Goal: Task Accomplishment & Management: Use online tool/utility

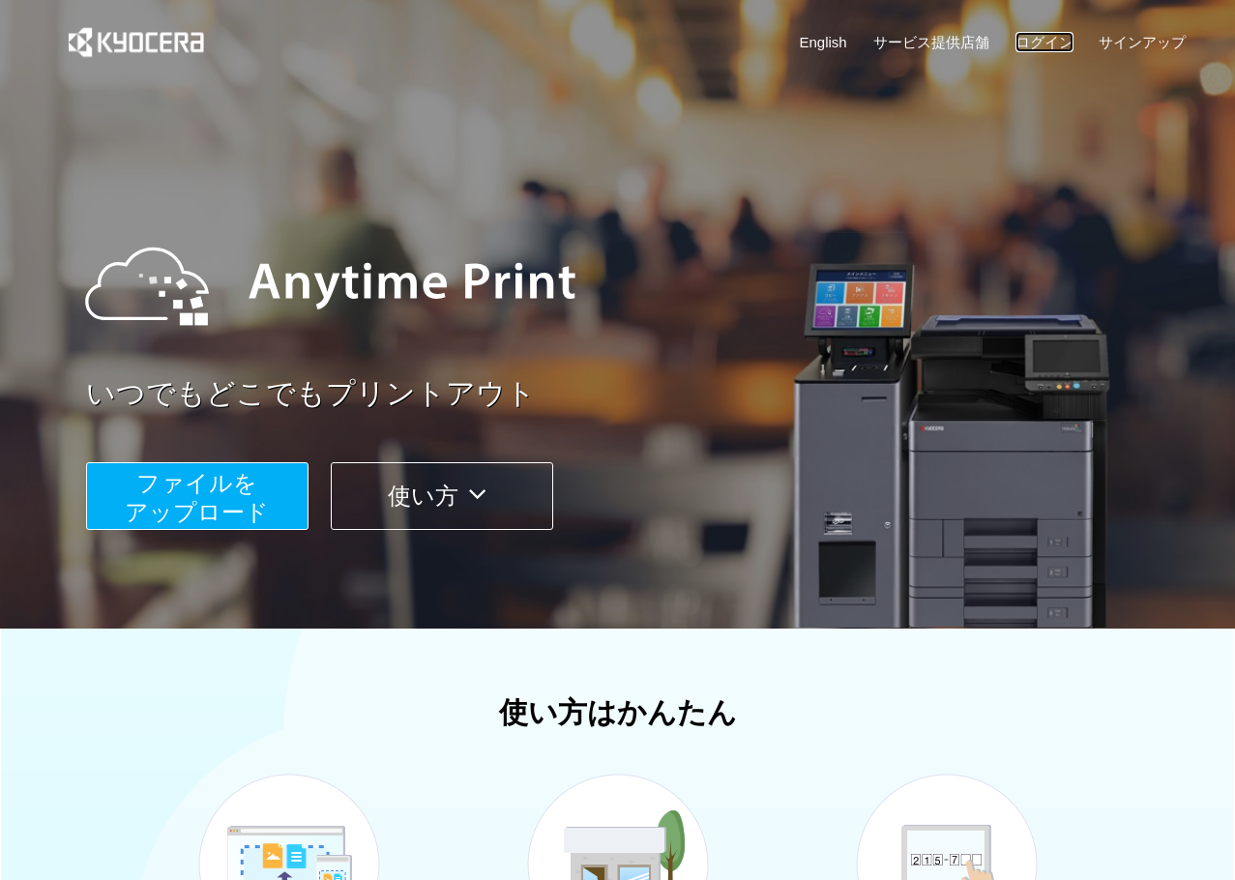
click at [1027, 44] on link "ログイン" at bounding box center [1045, 42] width 58 height 20
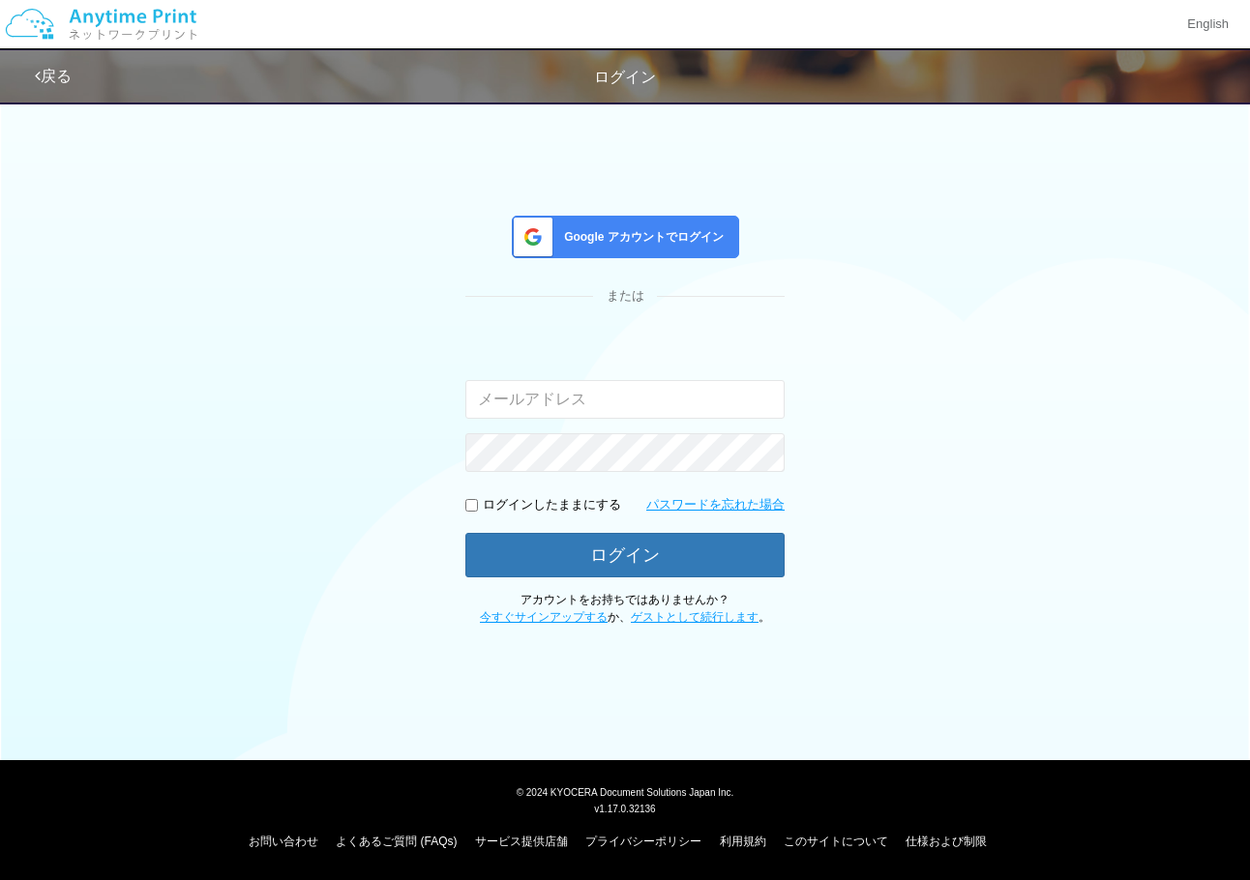
type input "[EMAIL_ADDRESS][DOMAIN_NAME]"
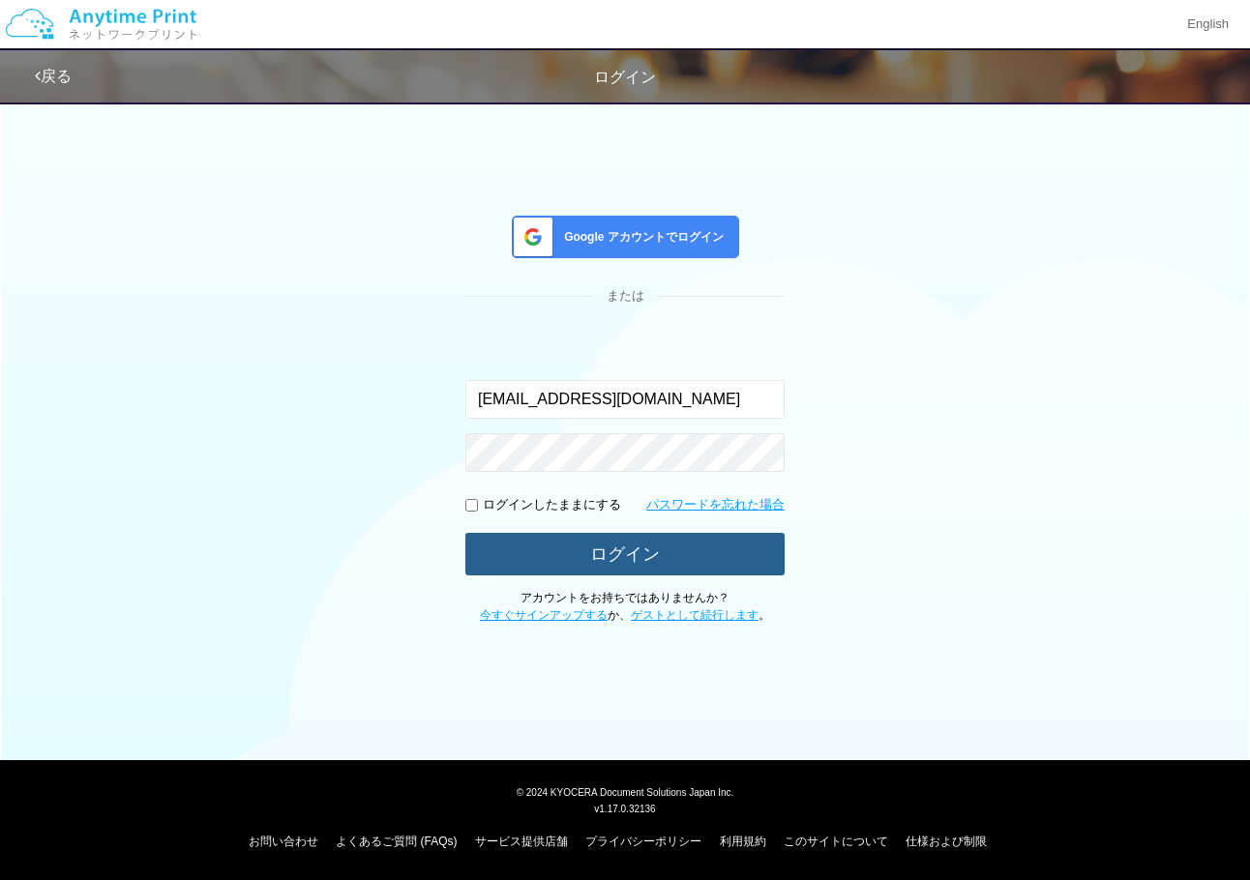
click at [692, 561] on button "ログイン" at bounding box center [624, 554] width 319 height 43
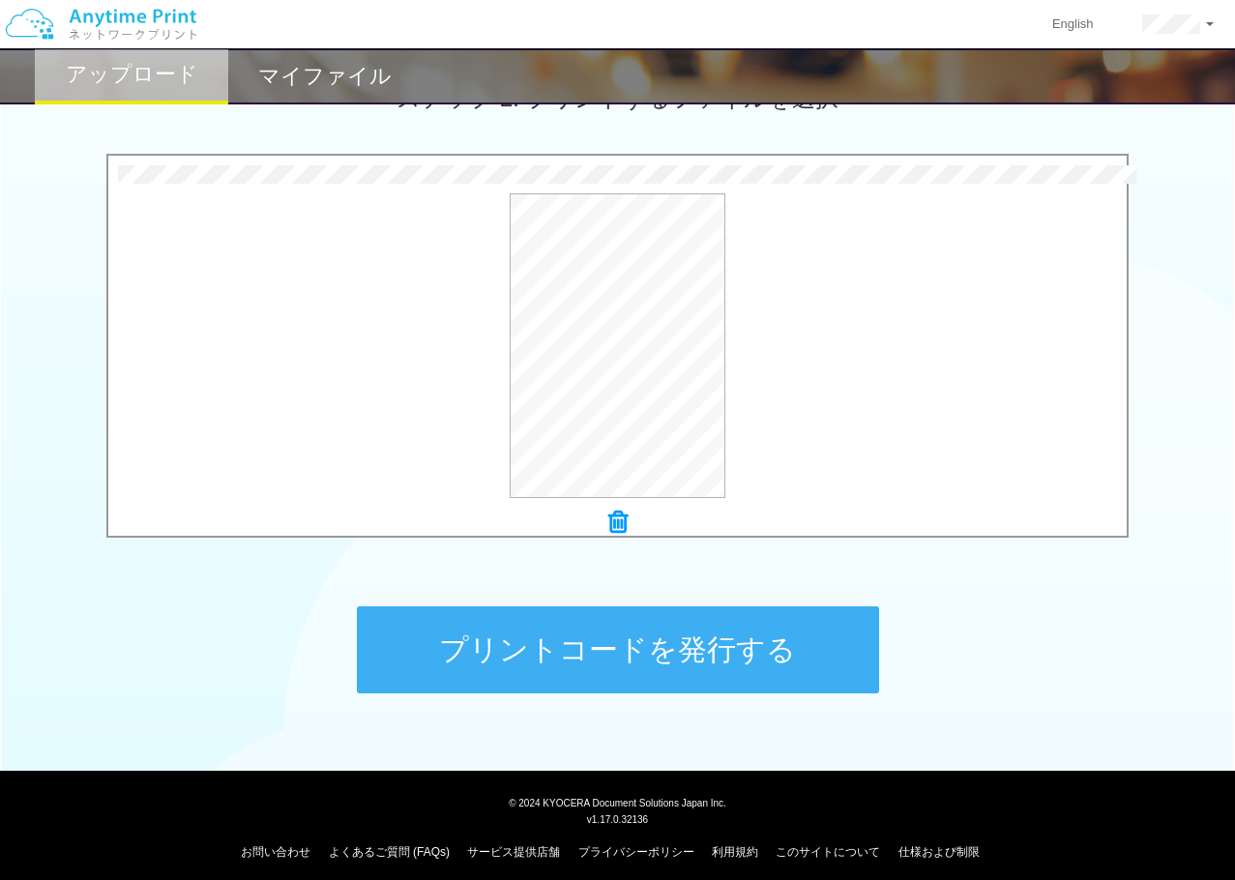
scroll to position [591, 0]
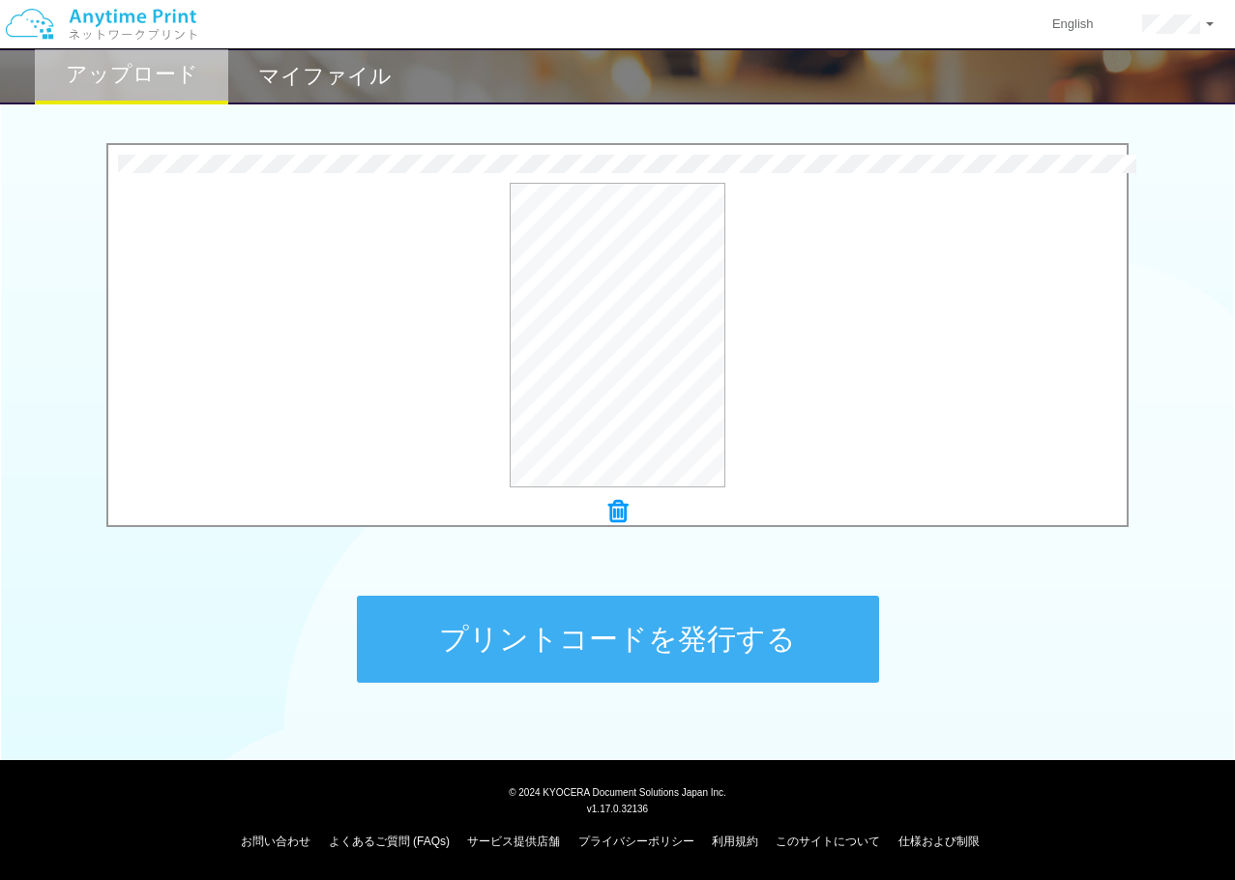
click at [754, 632] on button "プリントコードを発行する" at bounding box center [618, 639] width 522 height 87
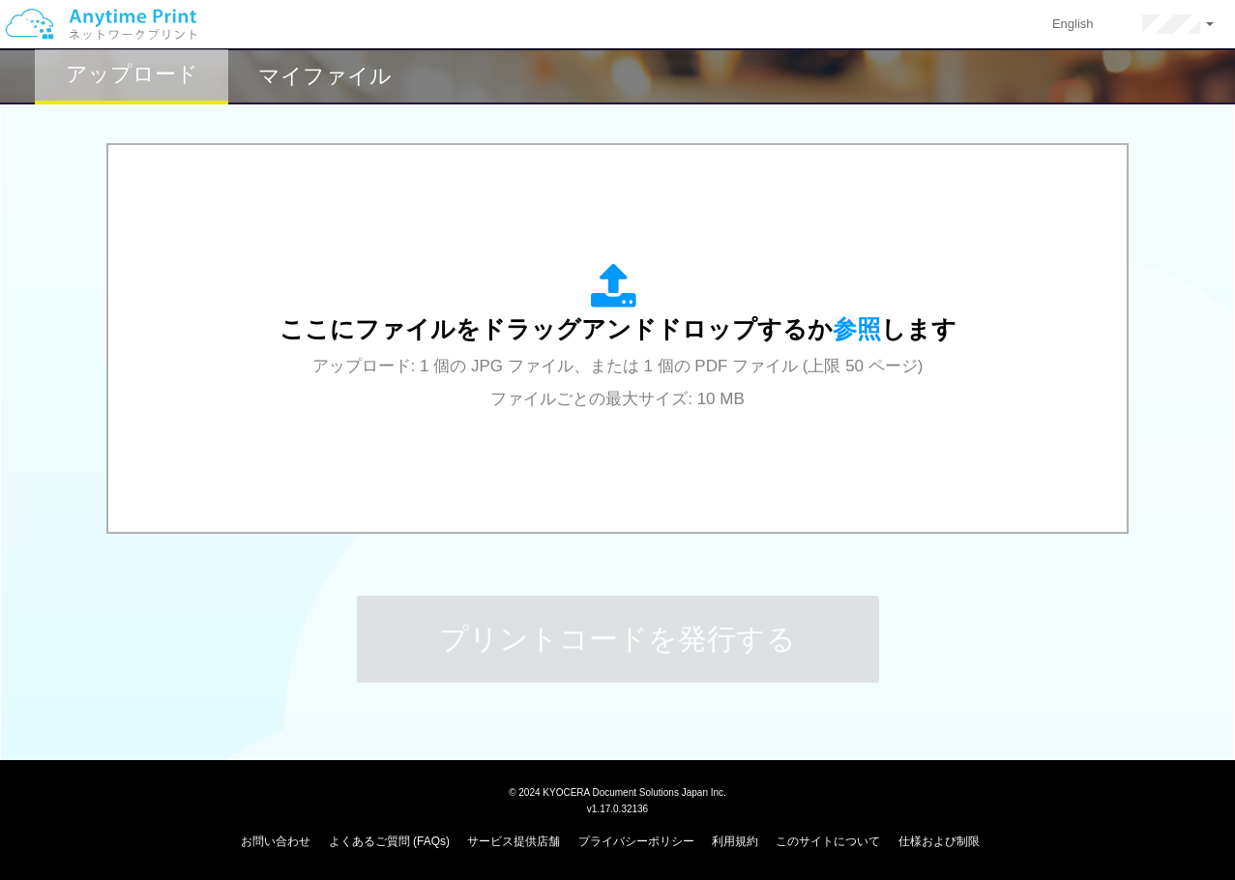
scroll to position [0, 0]
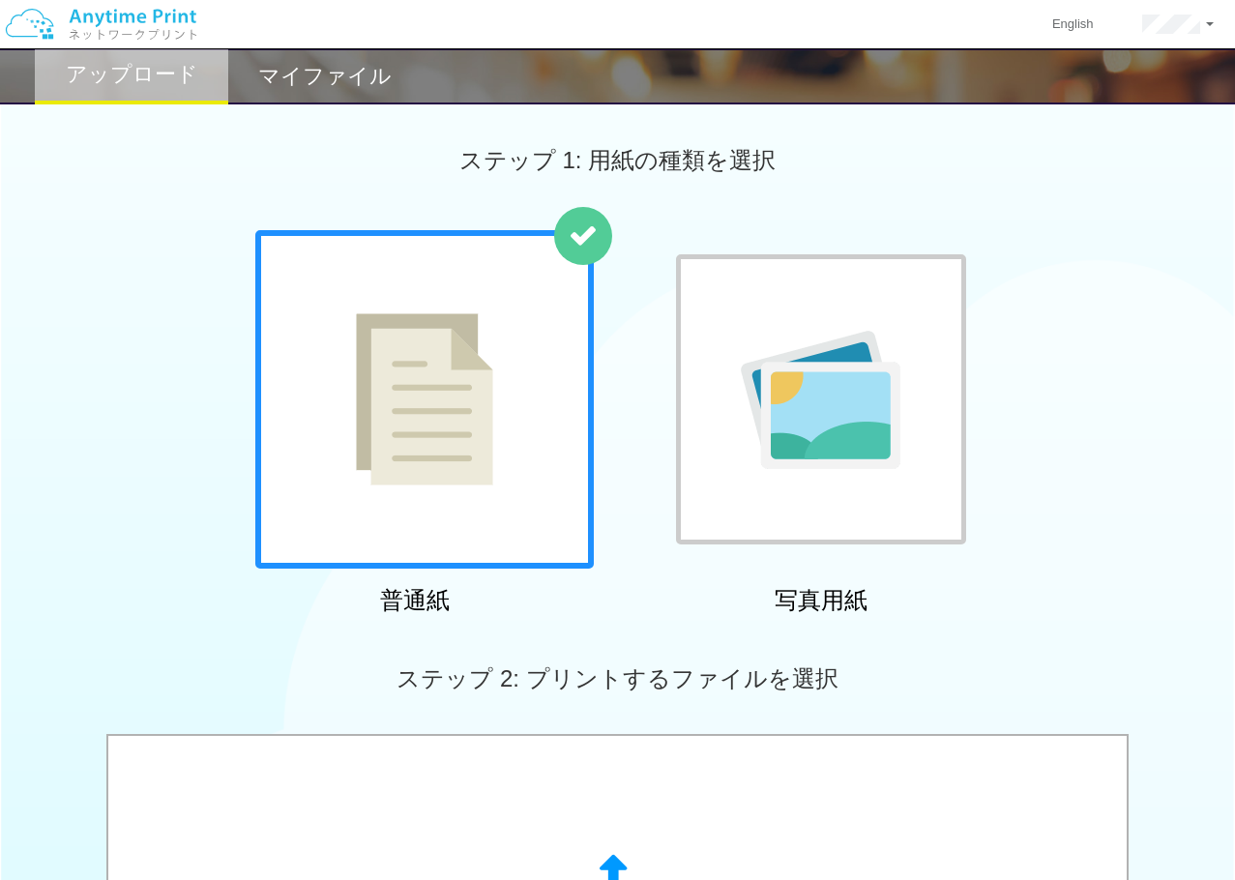
click at [754, 632] on div "ステップ 2: プリントするファイルを選択" at bounding box center [617, 679] width 1235 height 110
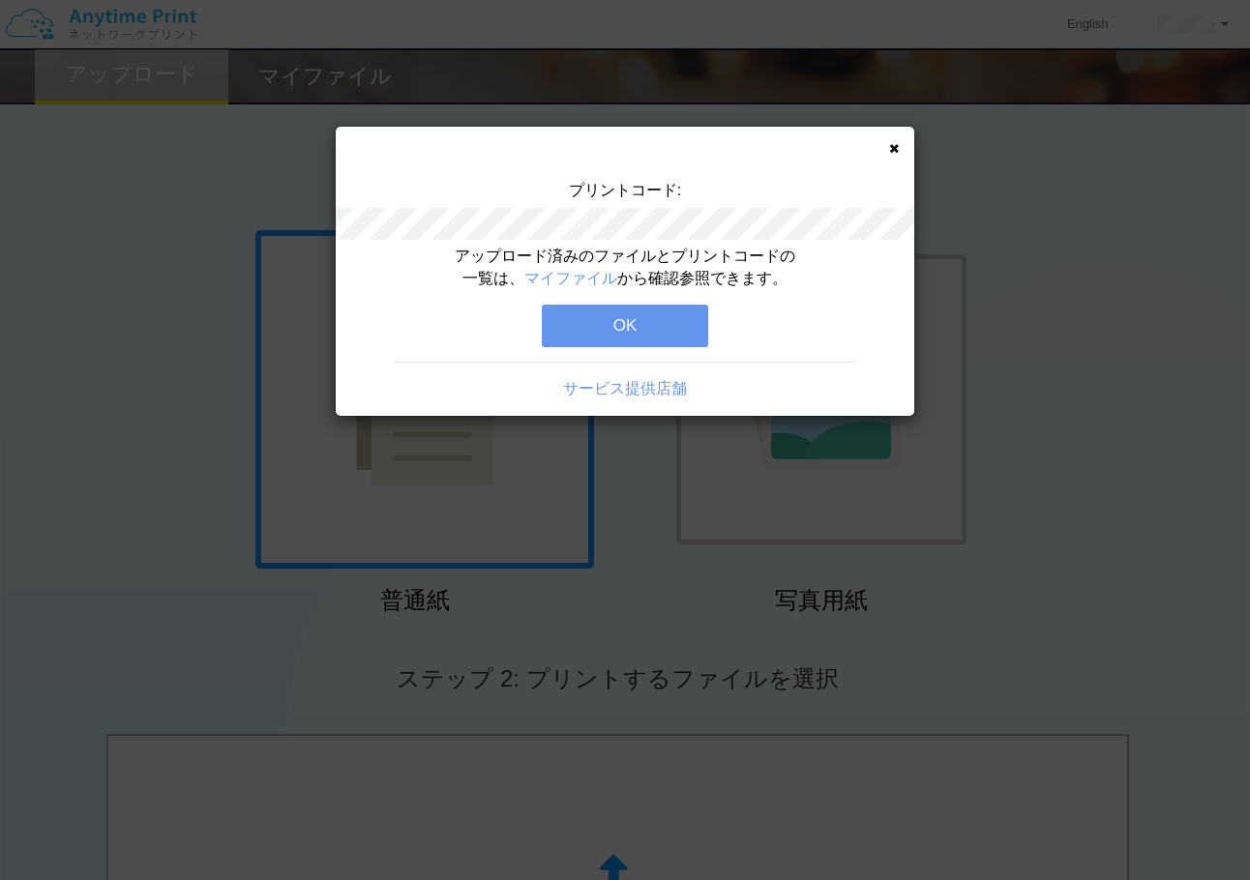
click at [667, 307] on button "OK" at bounding box center [625, 326] width 166 height 43
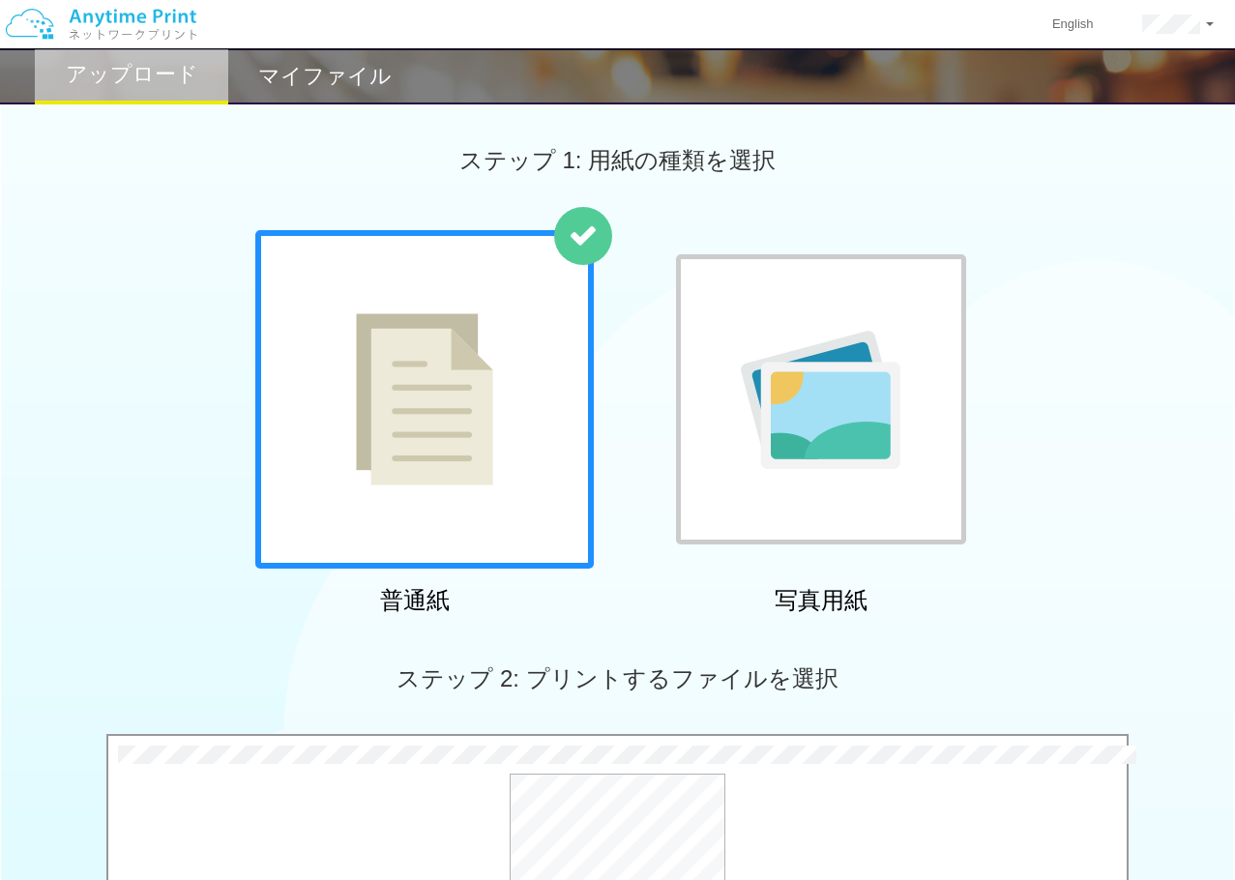
scroll to position [591, 0]
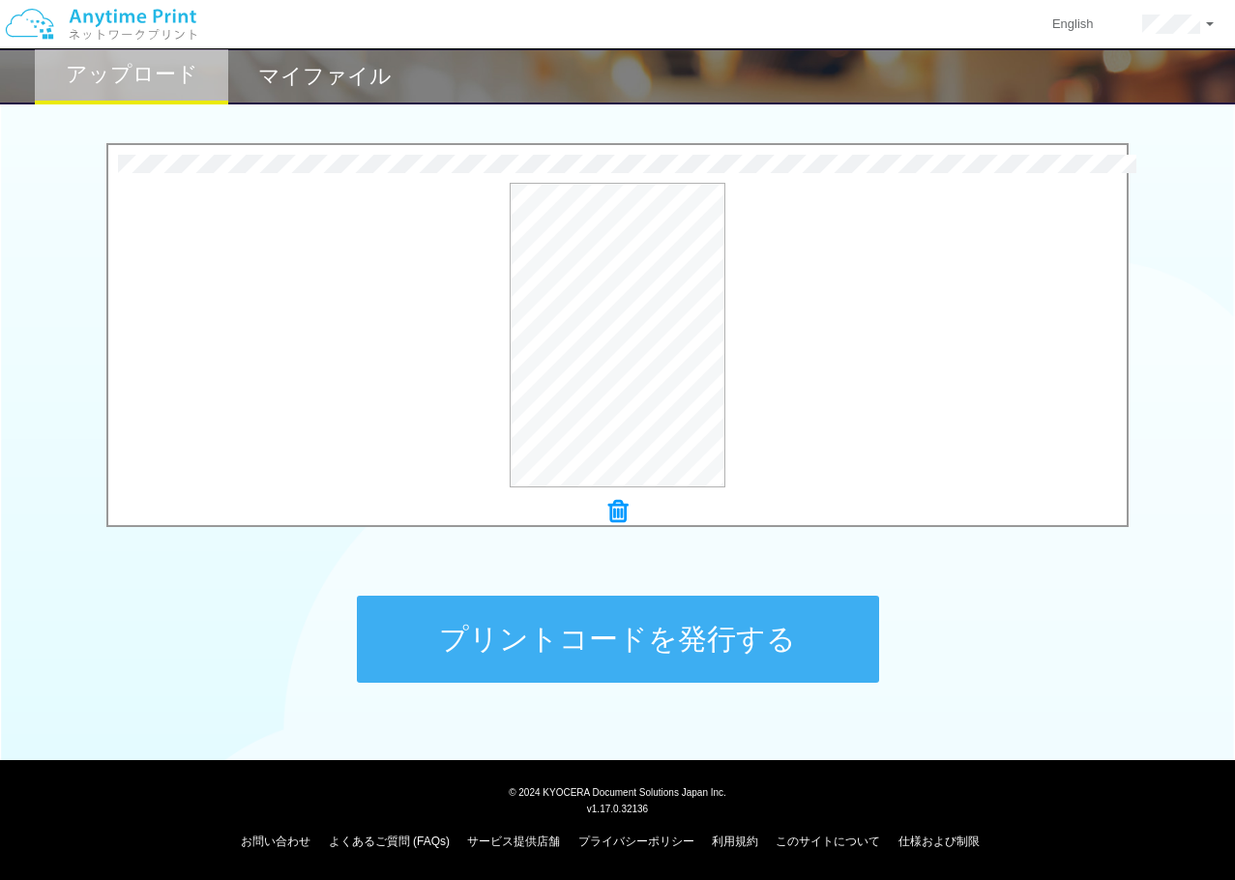
click at [823, 670] on button "プリントコードを発行する" at bounding box center [618, 639] width 522 height 87
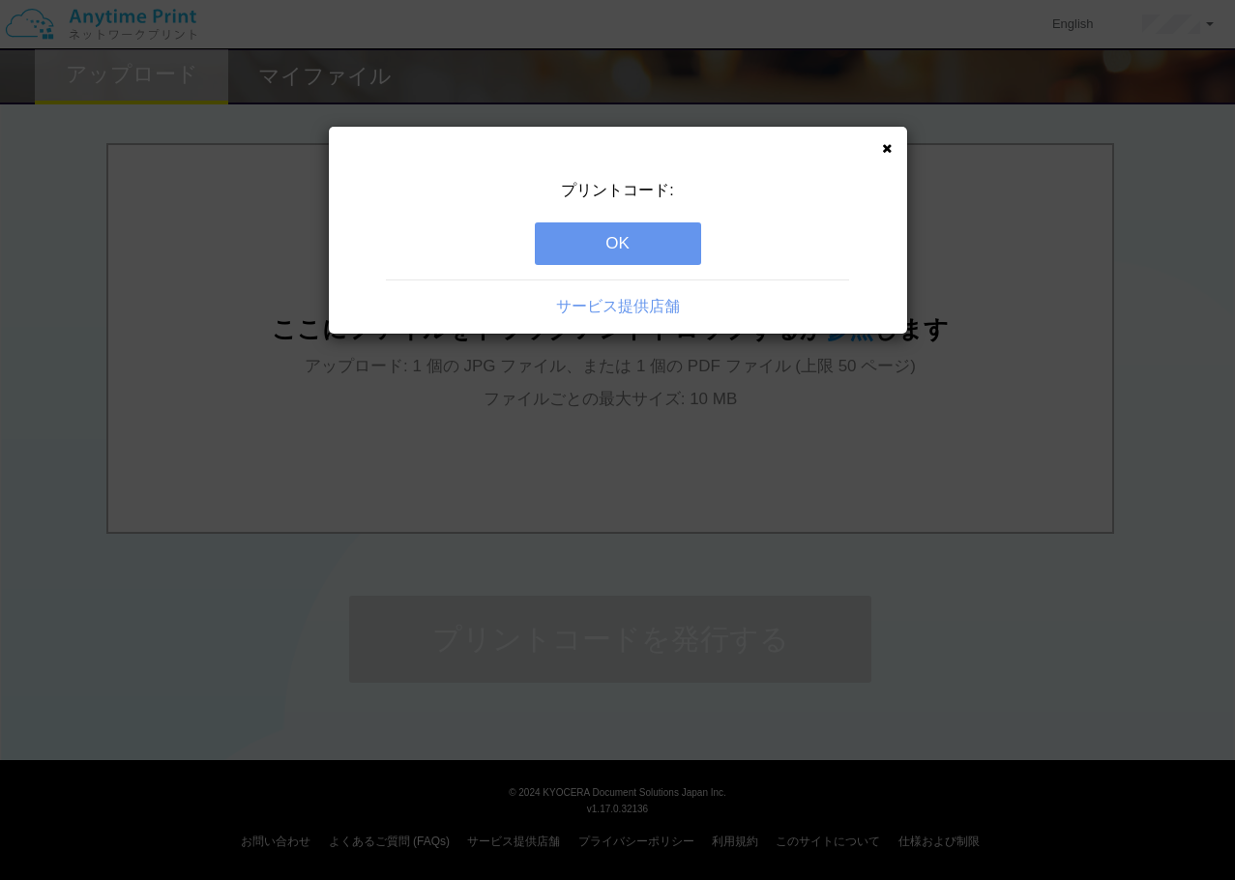
scroll to position [0, 0]
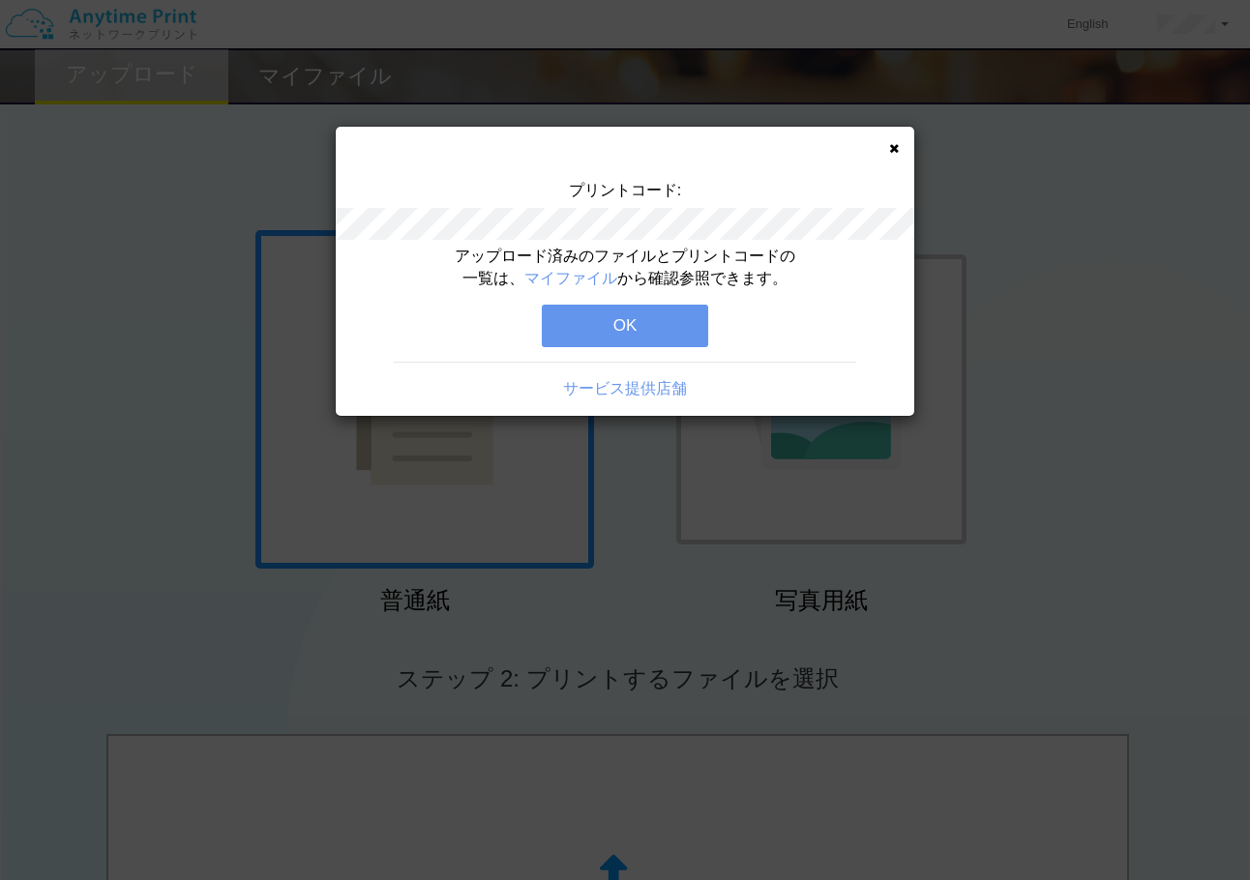
click at [637, 306] on button "OK" at bounding box center [625, 326] width 166 height 43
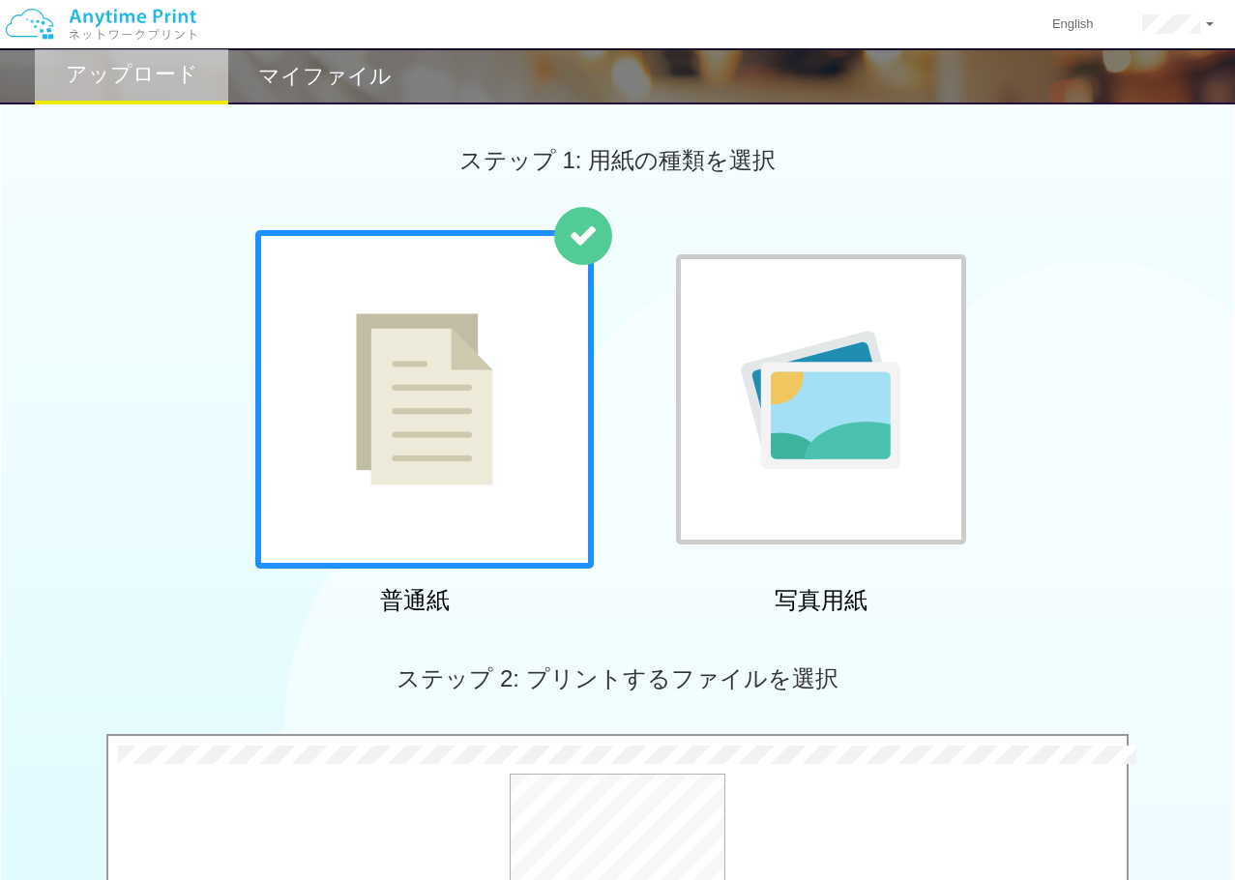
scroll to position [591, 0]
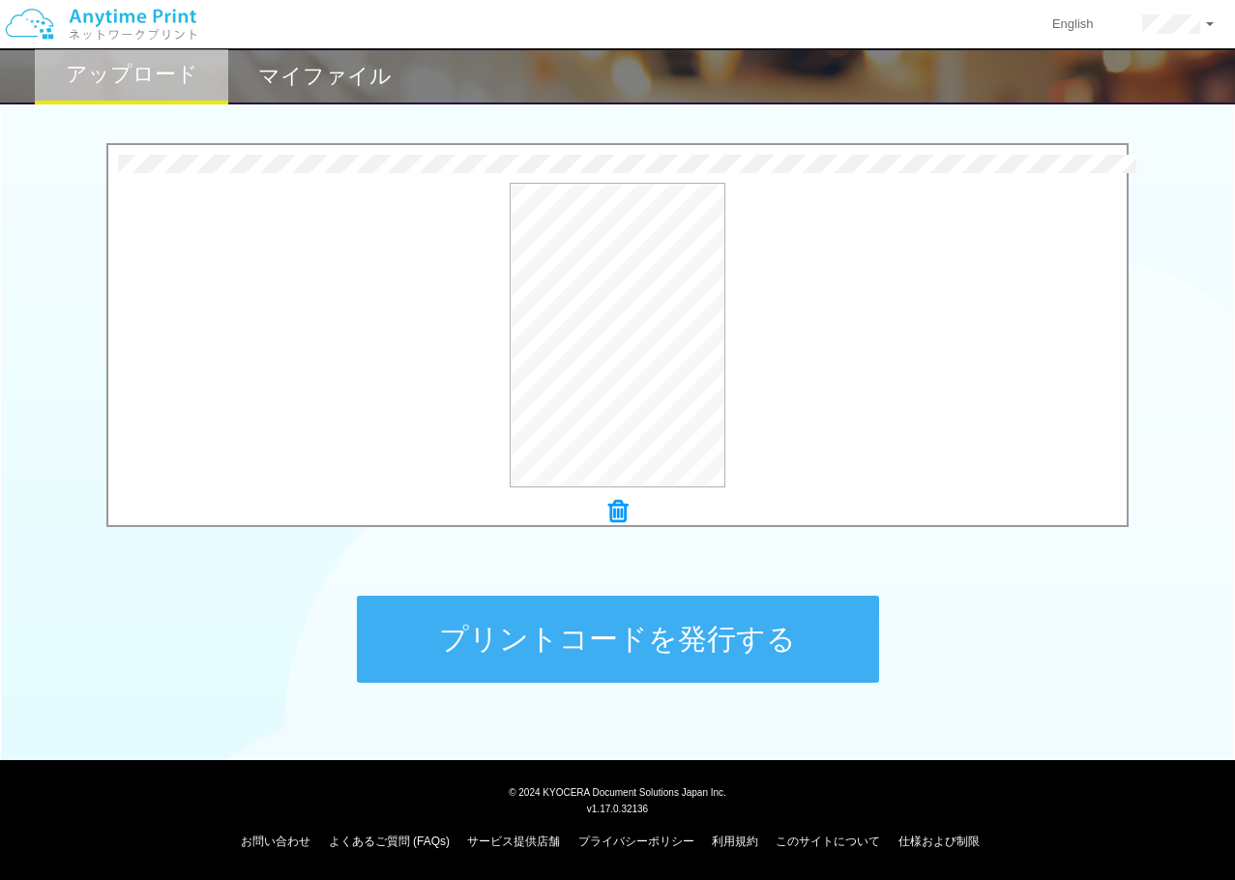
click at [830, 639] on button "プリントコードを発行する" at bounding box center [618, 639] width 522 height 87
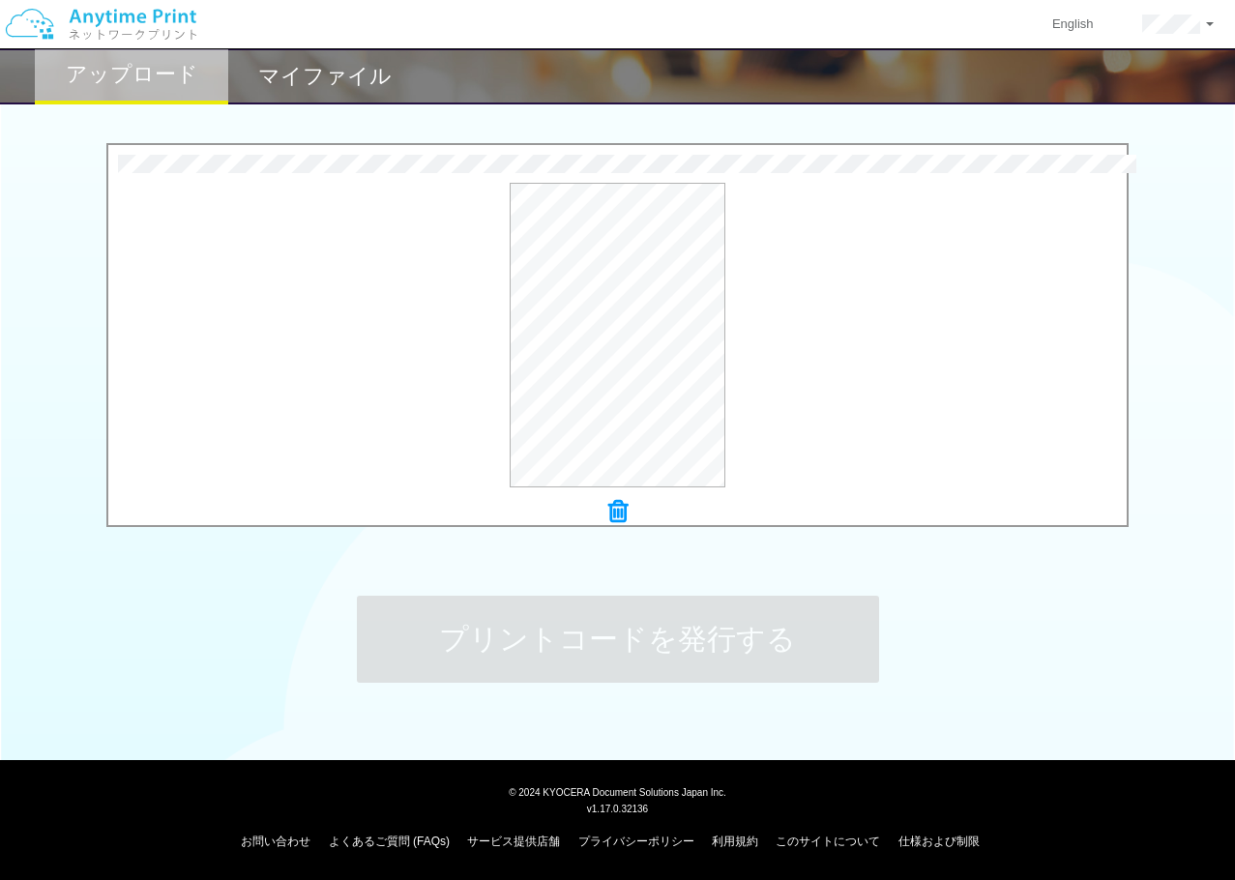
scroll to position [0, 0]
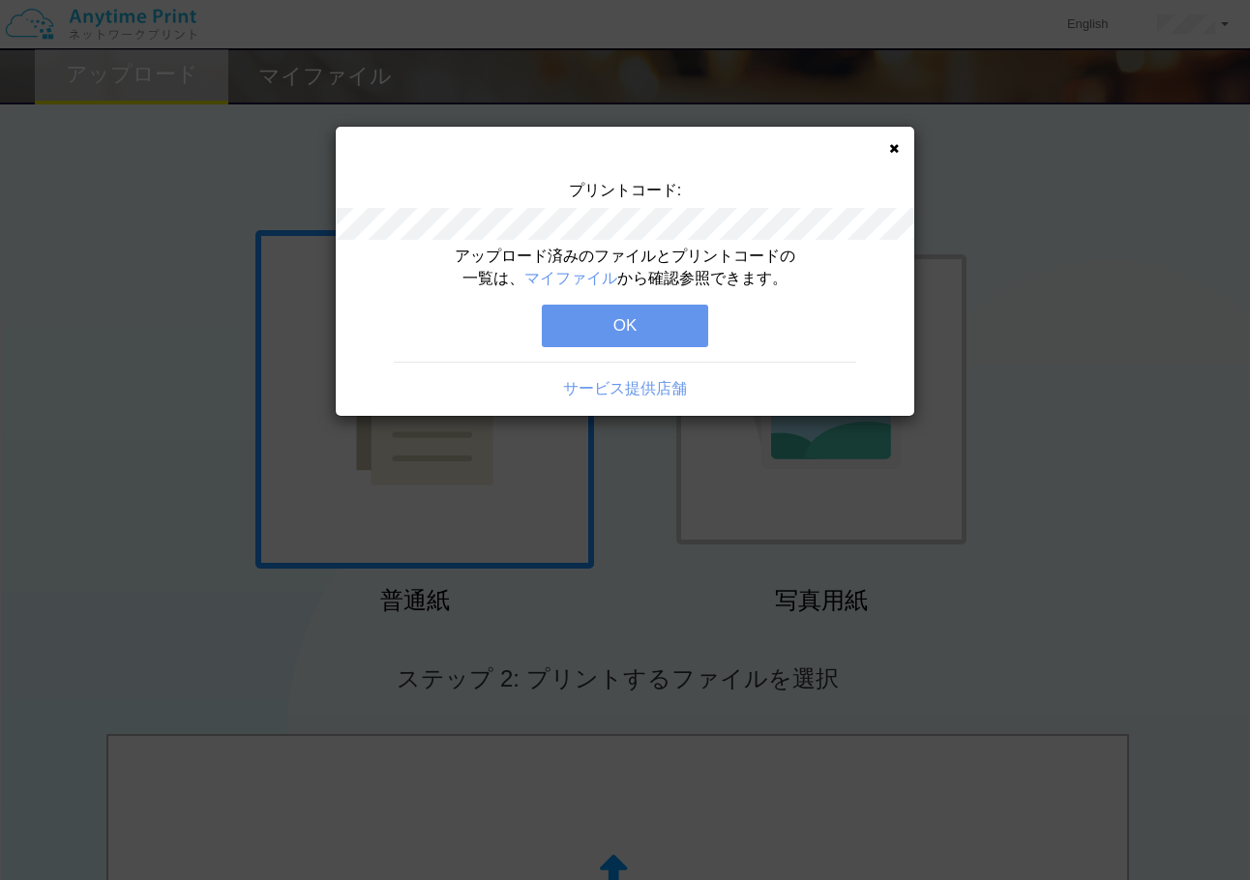
click at [761, 439] on div "プリントコード: アップロード済みのファイルとプリントコードの一覧は、 マイファイル から確認参照できます。 OK サービス提供店舗" at bounding box center [625, 440] width 1250 height 880
click at [644, 328] on button "OK" at bounding box center [625, 326] width 166 height 43
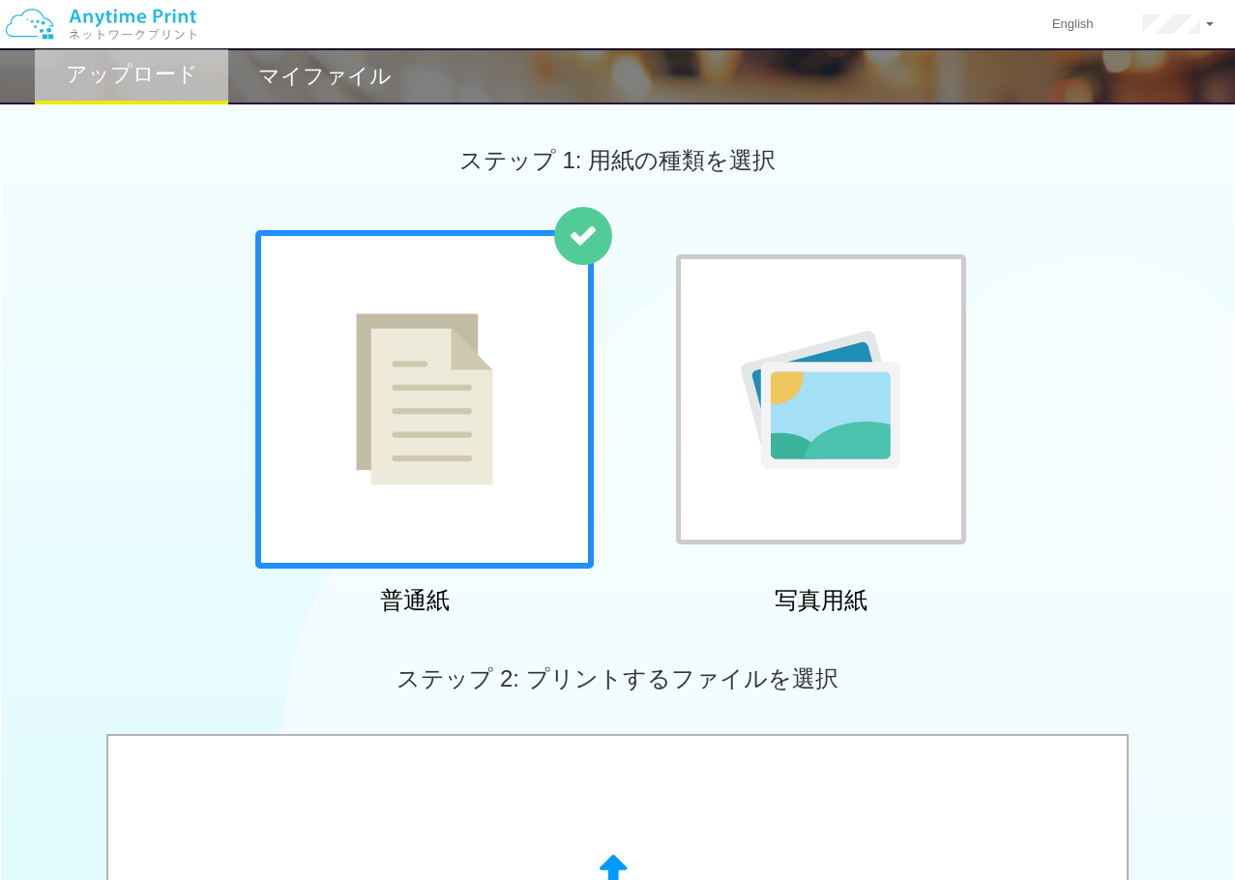
click at [309, 87] on h2 "マイファイル" at bounding box center [325, 76] width 134 height 23
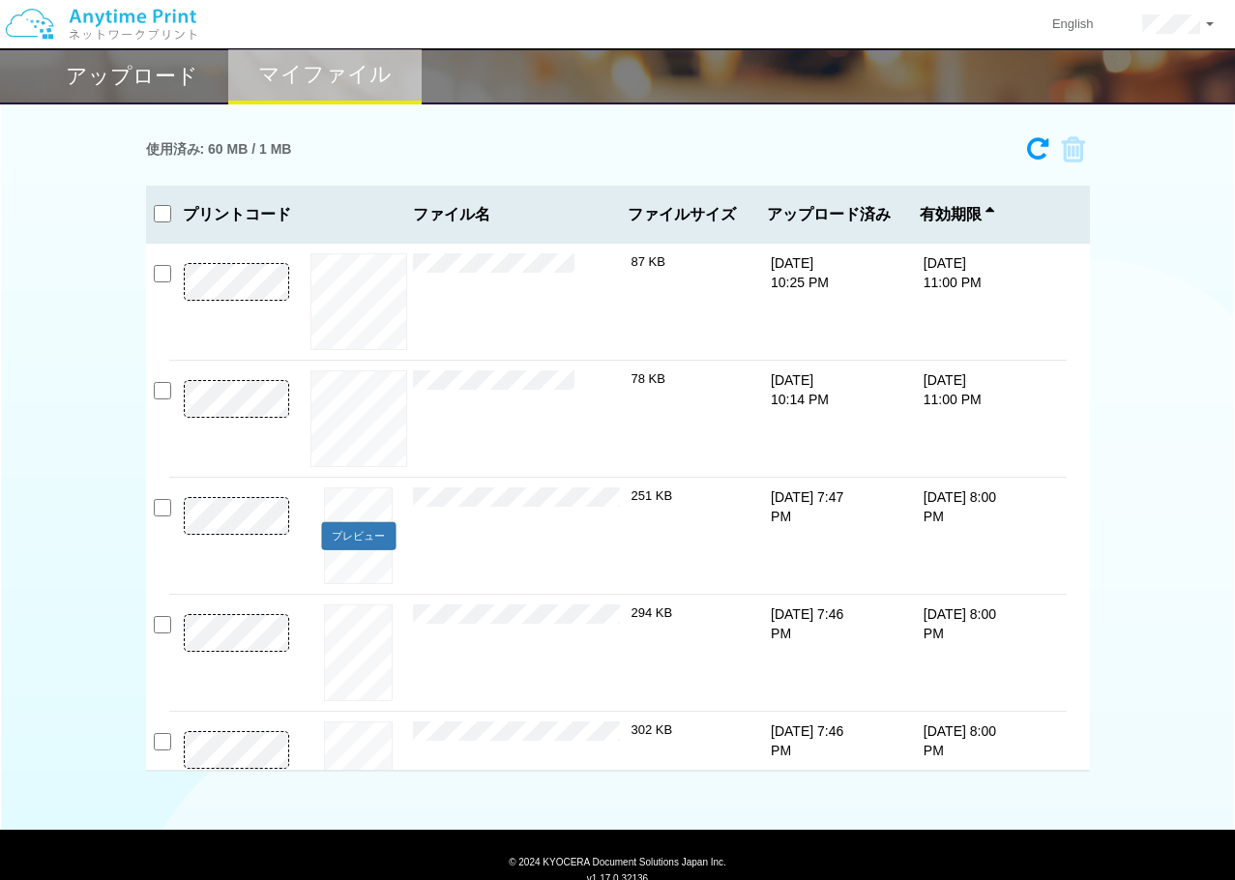
click at [312, 507] on div "プレビュー × 候刻み「[PERSON_NAME]の春」([DATE]).pdf 251 KB [DATE] 7:47 PM [DATE] 8:00 PM" at bounding box center [618, 536] width 898 height 116
click at [310, 613] on div "プレビュー × 候刻み「[PERSON_NAME]の春」([DATE]).pdf 294 KB [DATE] 7:46 PM [DATE] 8:00 PM" at bounding box center [618, 653] width 898 height 116
click at [789, 273] on p "[DATE] 10:25 PM" at bounding box center [808, 272] width 74 height 39
drag, startPoint x: 915, startPoint y: 269, endPoint x: 983, endPoint y: 283, distance: 69.3
click at [983, 283] on p "[DATE] 11:00 PM" at bounding box center [961, 272] width 74 height 39
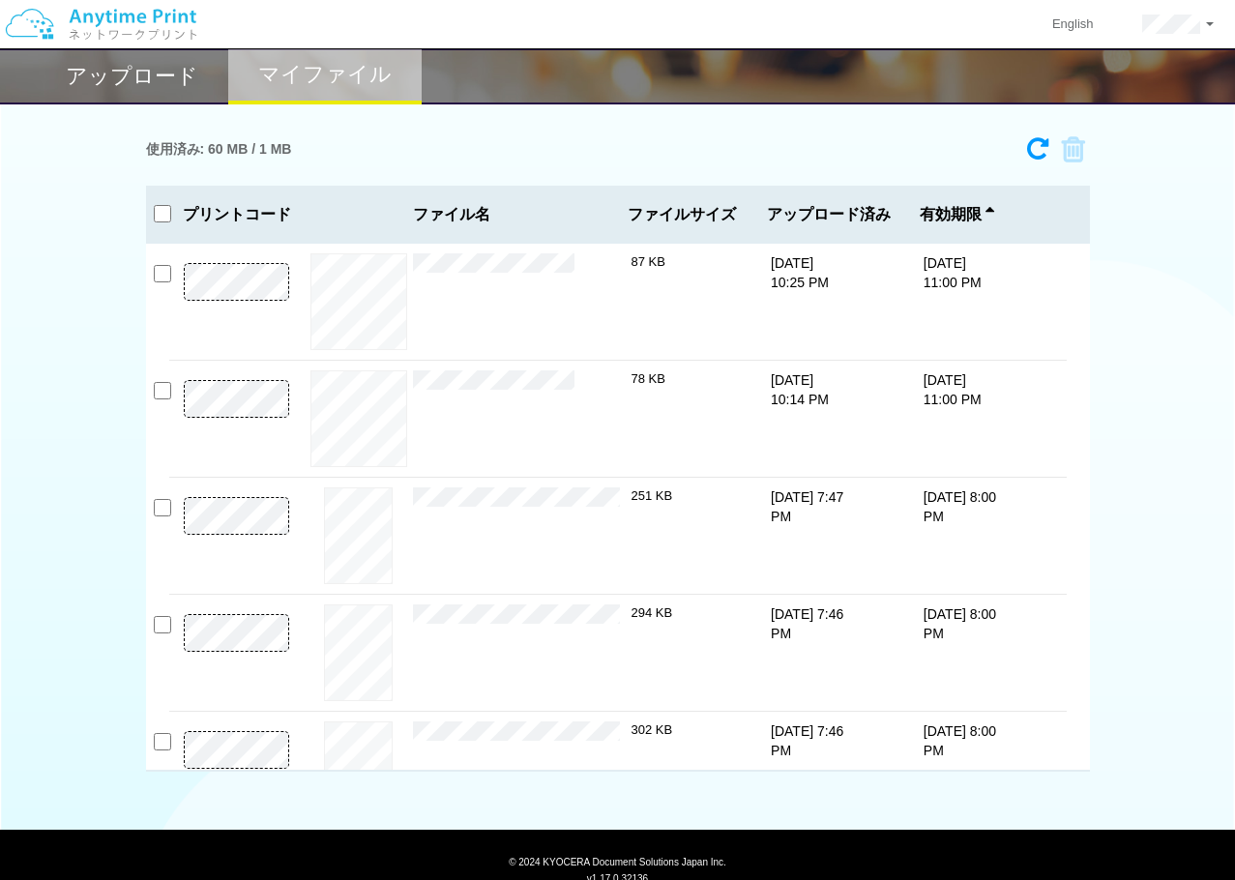
copy p "[DATE] 11:00 PM"
click at [359, 296] on button "プレビュー" at bounding box center [358, 302] width 73 height 26
click at [359, 296] on body "English アカウント設定 ログアウト アップロード マイファイル 使用済み: 60 MB / 1 MB 9194-0059" at bounding box center [617, 462] width 1235 height 924
click at [363, 531] on button "プレビュー" at bounding box center [358, 536] width 73 height 26
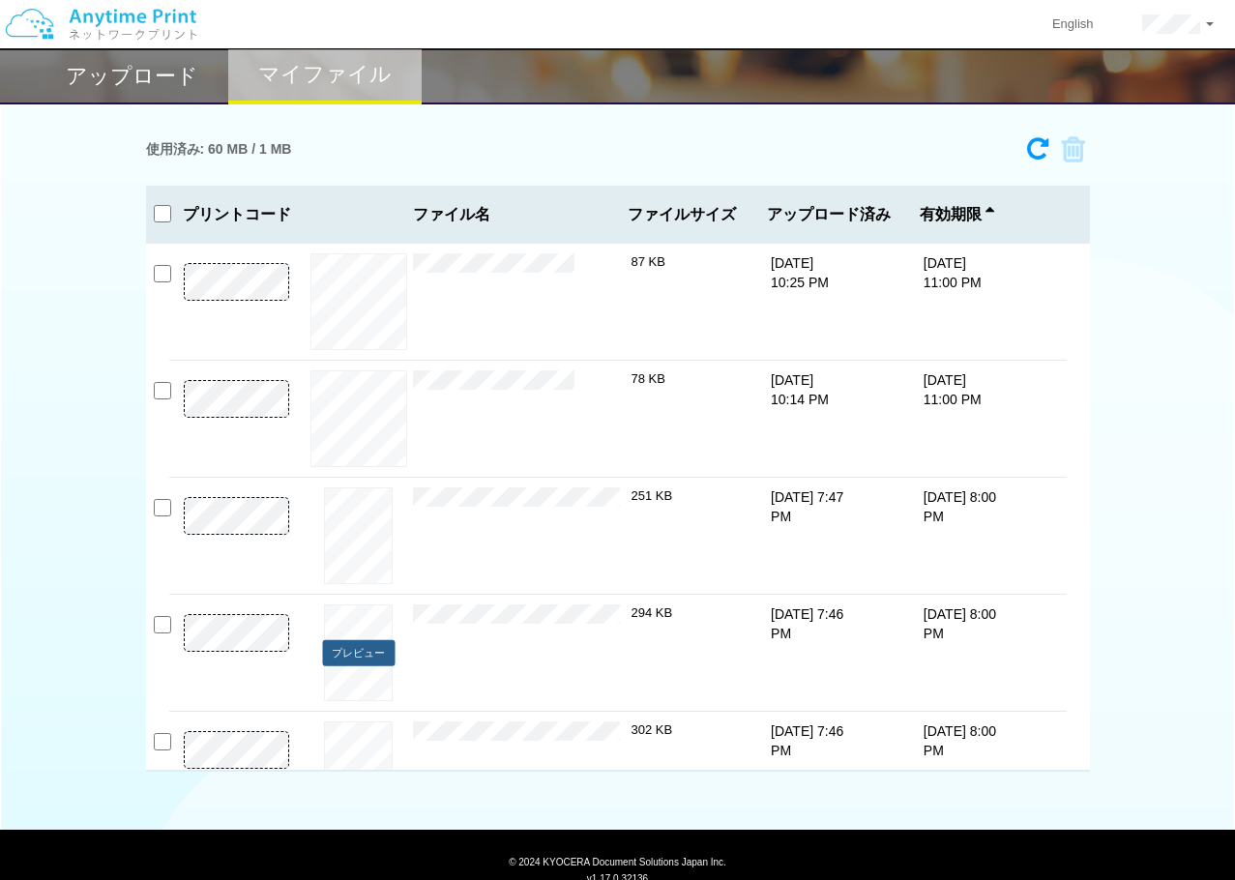
click at [364, 655] on button "プレビュー" at bounding box center [358, 653] width 73 height 26
click at [349, 761] on button "プレビュー" at bounding box center [358, 771] width 73 height 26
click at [158, 504] on input "checkbox" at bounding box center [162, 507] width 17 height 17
click at [1067, 153] on icon at bounding box center [1067, 149] width 37 height 29
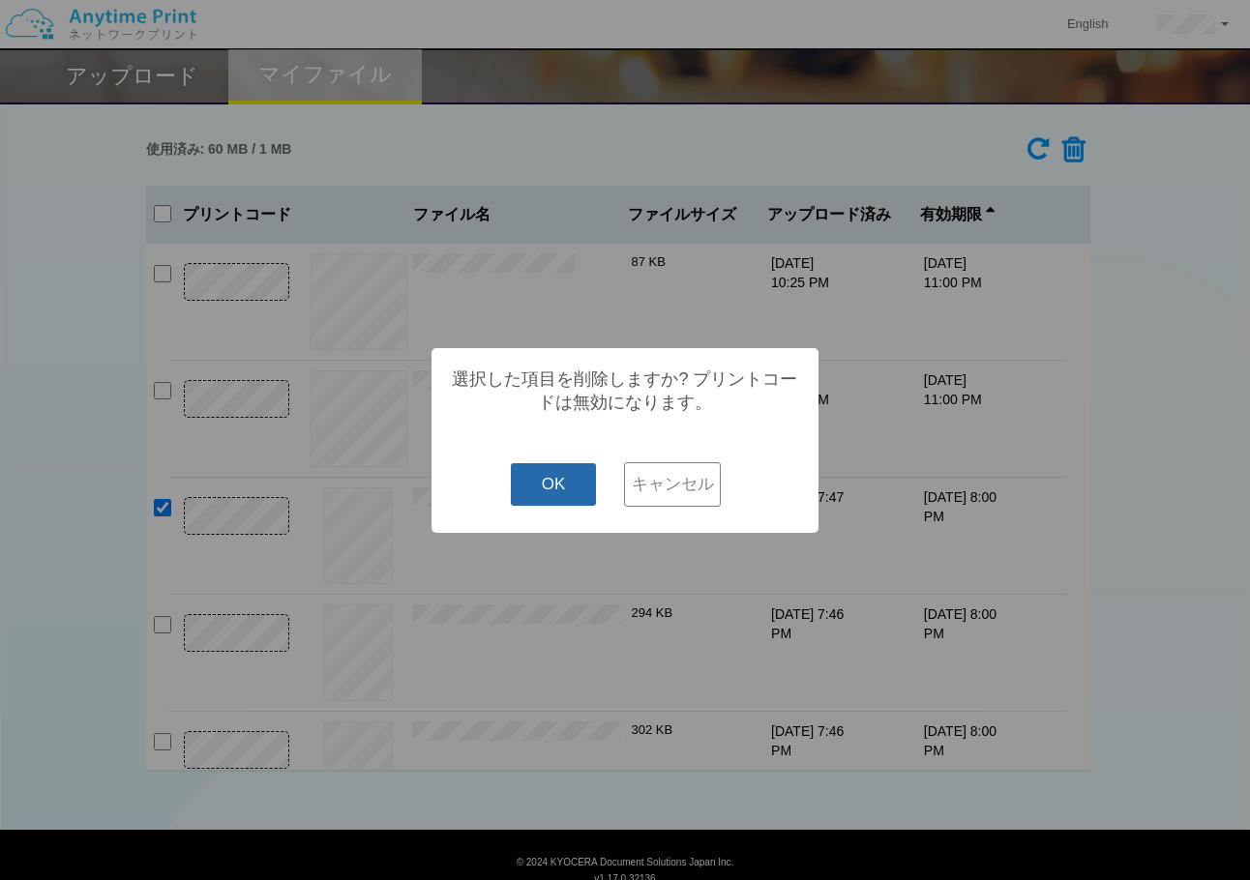
click at [565, 487] on button "OK" at bounding box center [554, 484] width 86 height 43
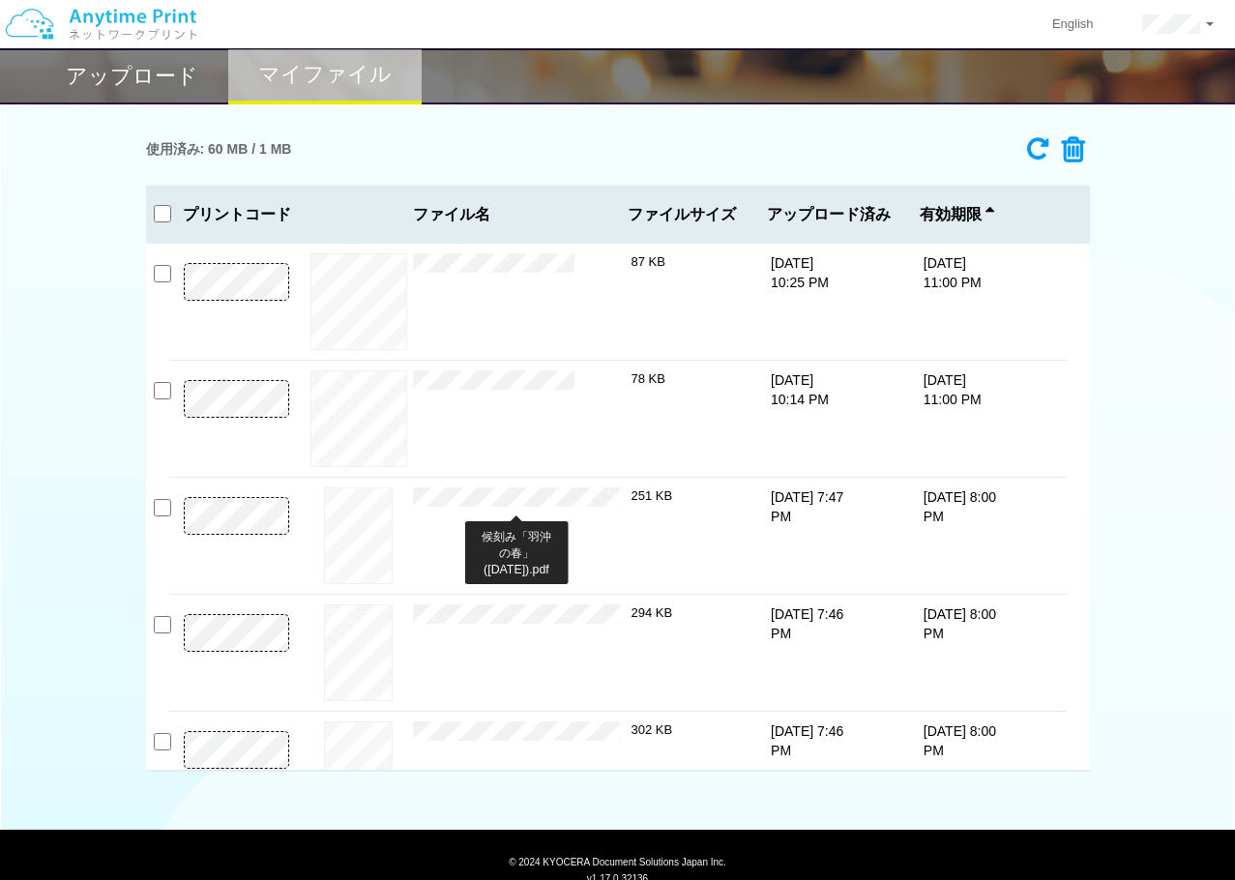
checkbox input "false"
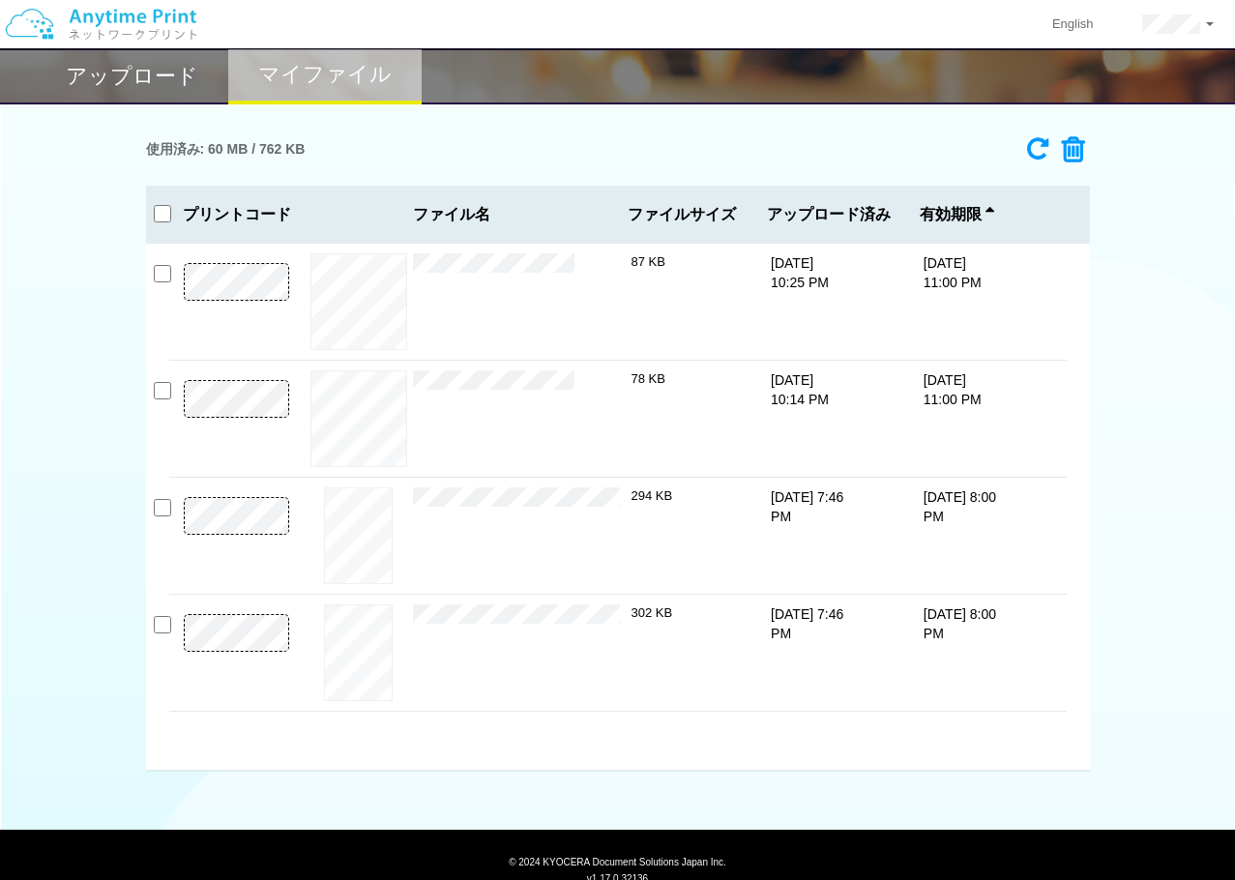
click at [142, 69] on h2 "アップロード" at bounding box center [132, 76] width 133 height 23
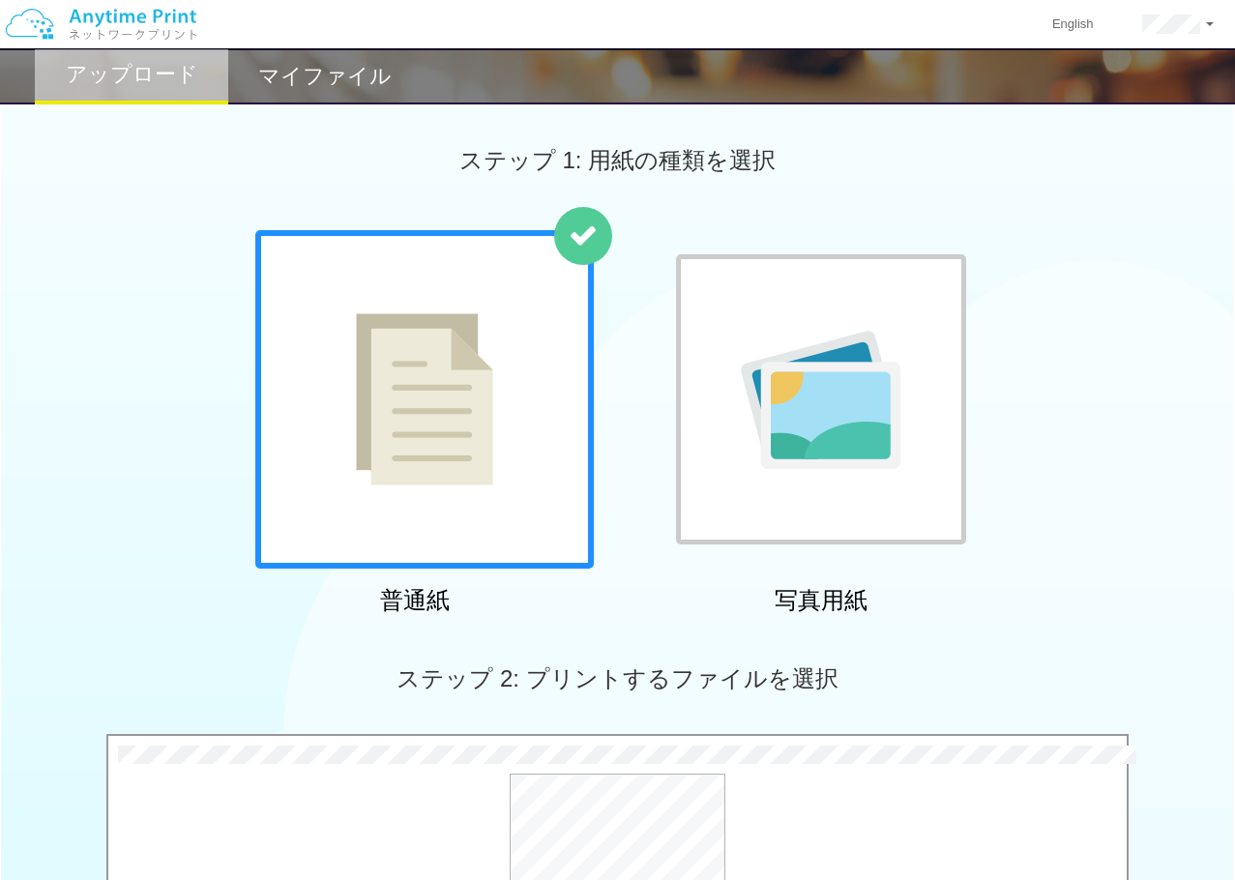
scroll to position [591, 0]
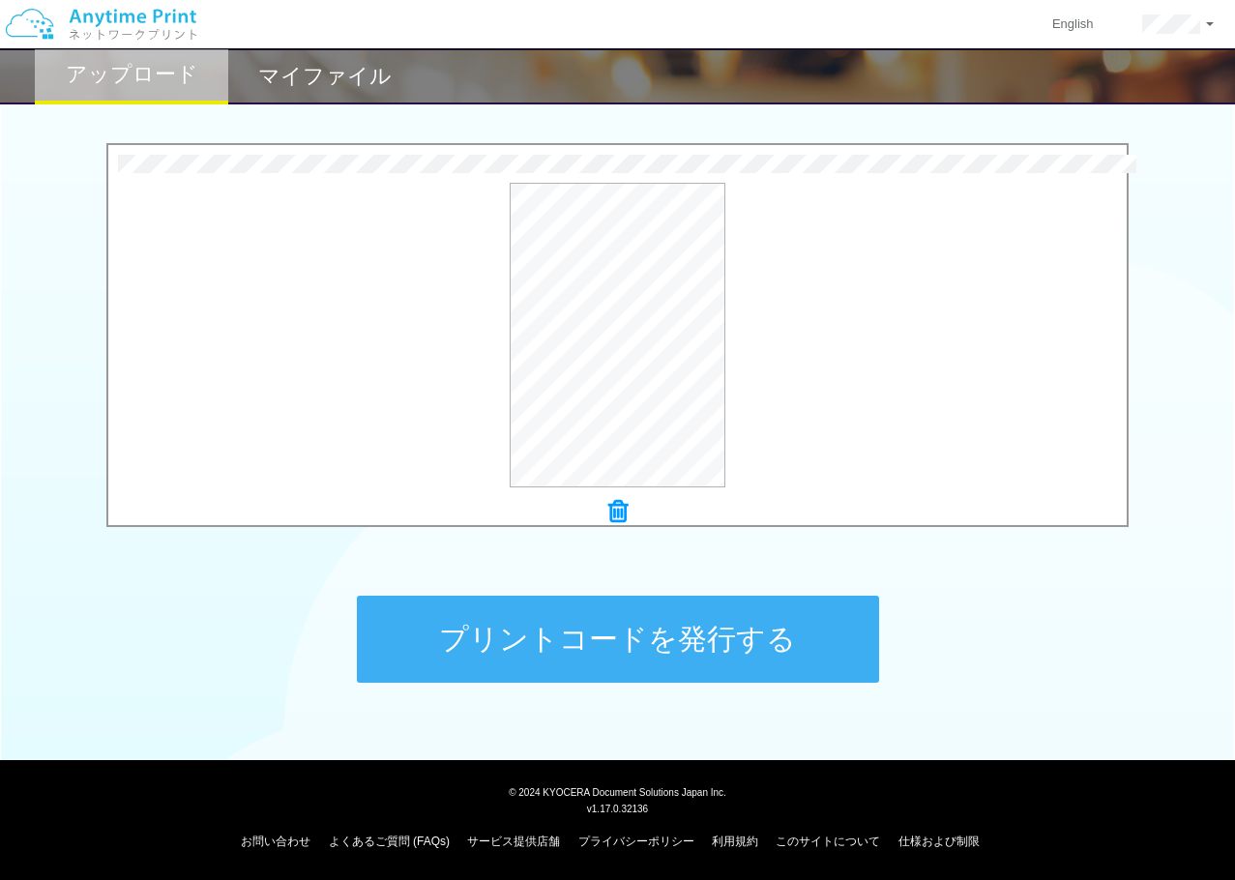
click at [758, 607] on button "プリントコードを発行する" at bounding box center [618, 639] width 522 height 87
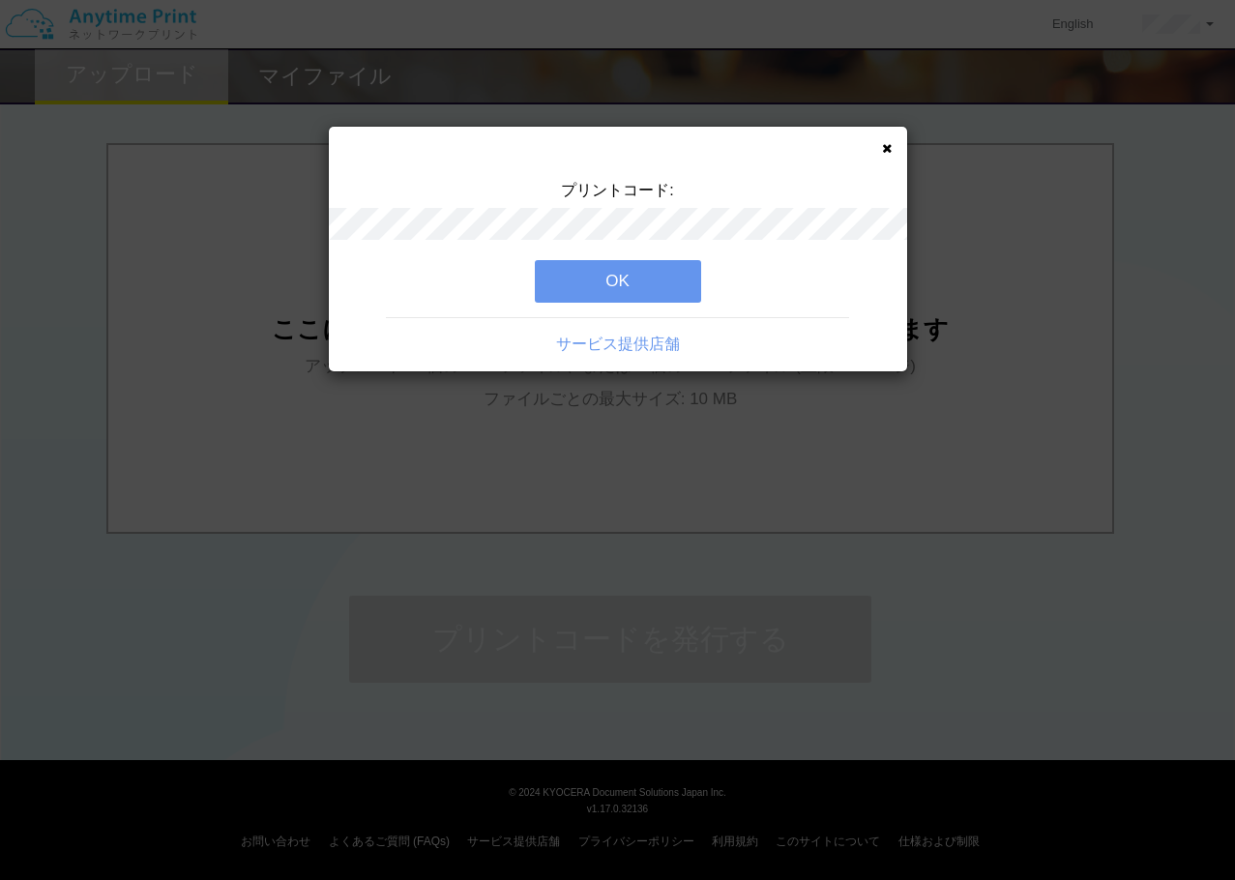
scroll to position [0, 0]
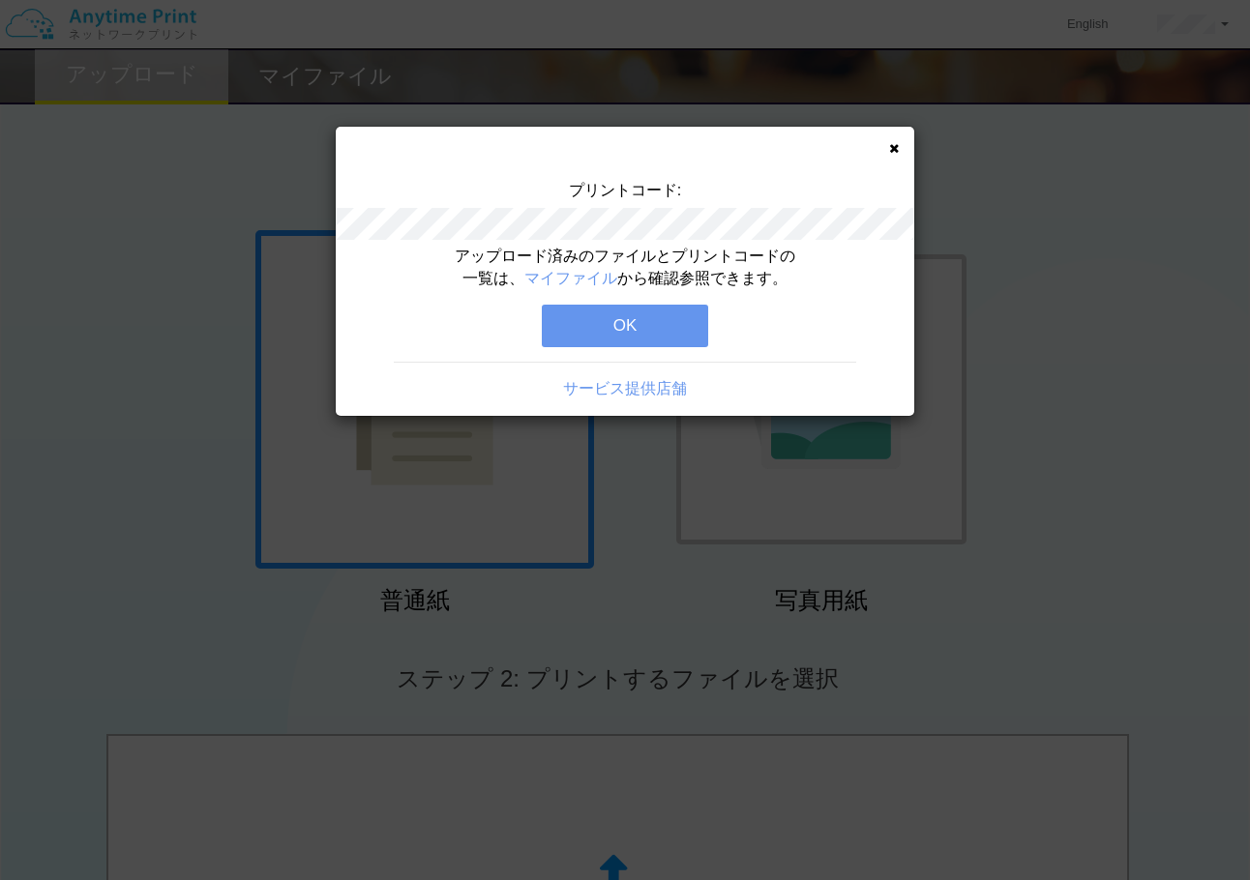
click at [571, 318] on button "OK" at bounding box center [625, 326] width 166 height 43
